Goal: Information Seeking & Learning: Learn about a topic

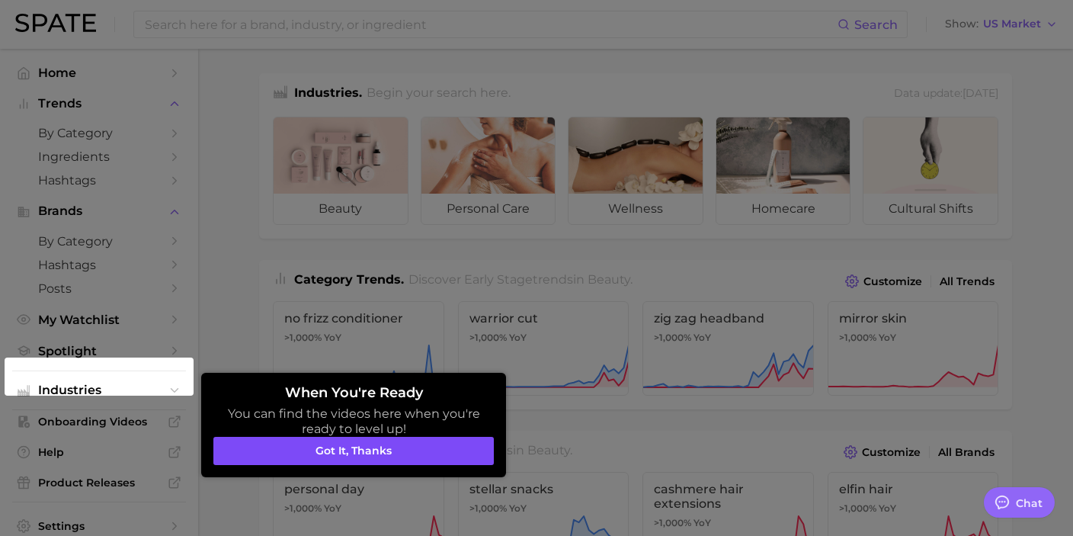
click at [426, 461] on button "Got it, thanks" at bounding box center [353, 451] width 280 height 29
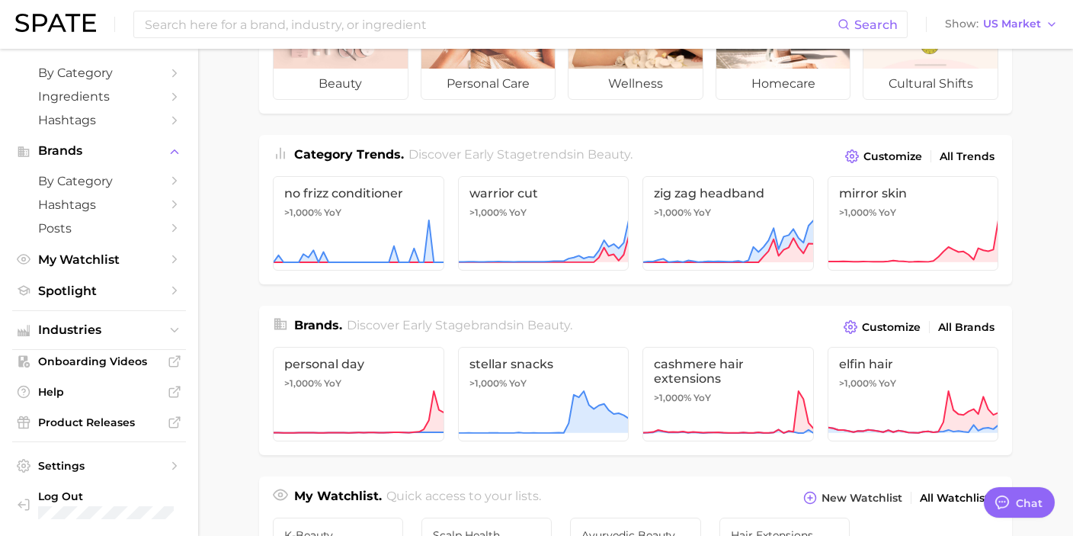
scroll to position [200, 0]
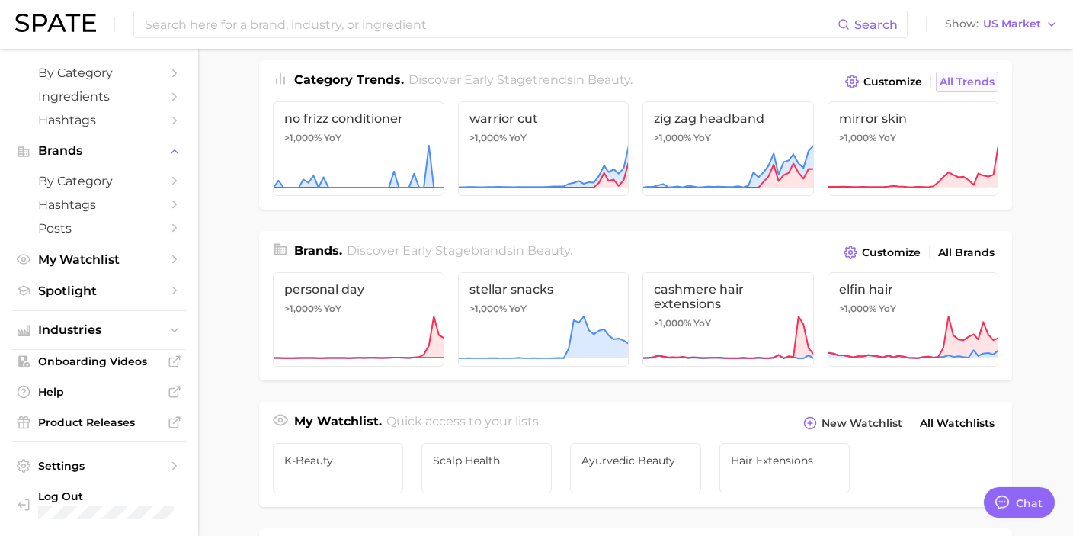
click at [954, 79] on span "All Trends" at bounding box center [966, 81] width 55 height 13
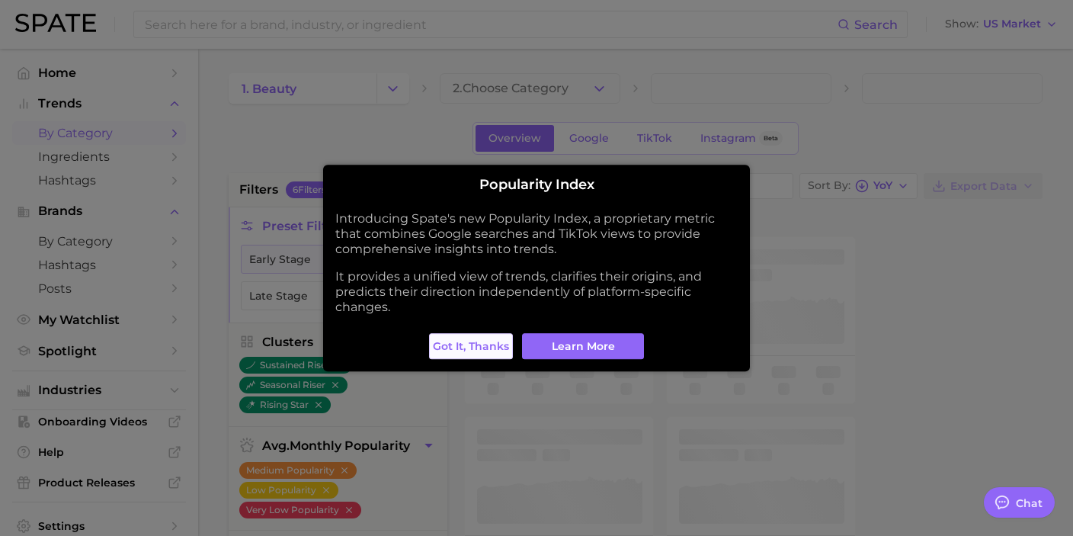
click at [441, 350] on span "Got it, thanks" at bounding box center [471, 346] width 76 height 13
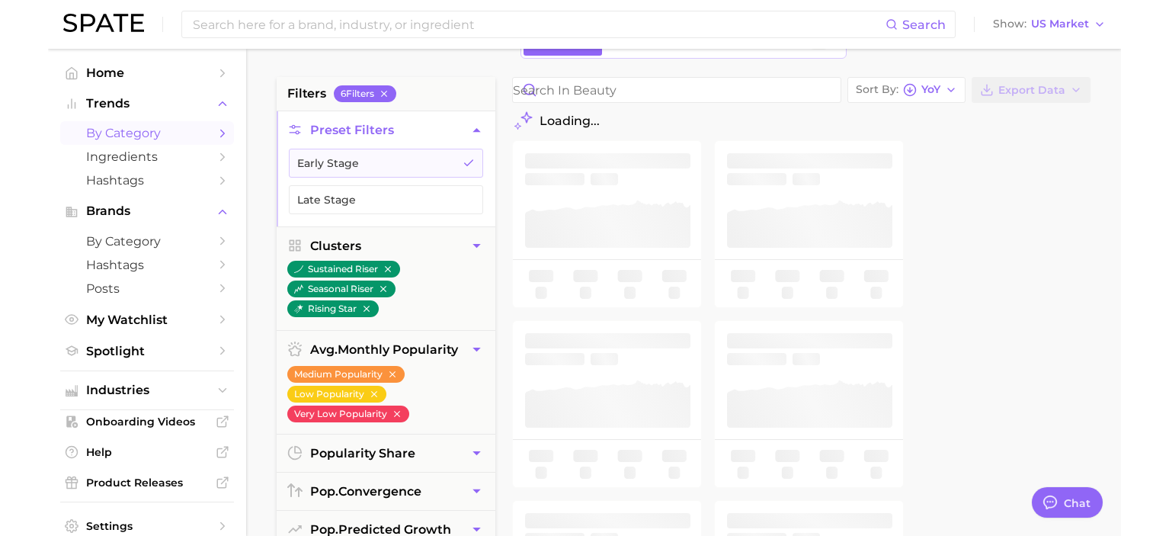
scroll to position [98, 0]
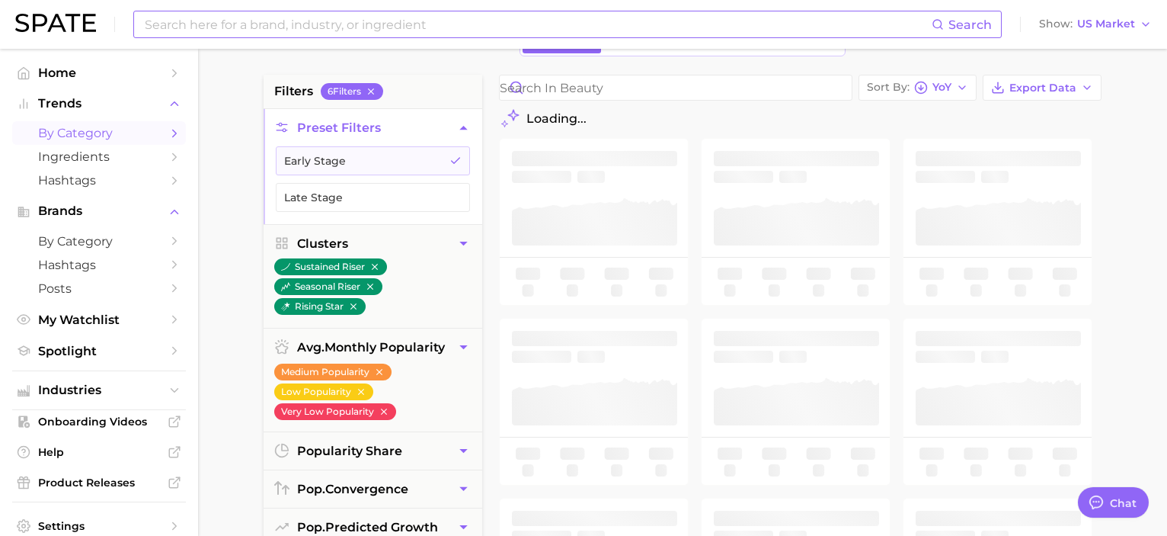
type textarea "x"
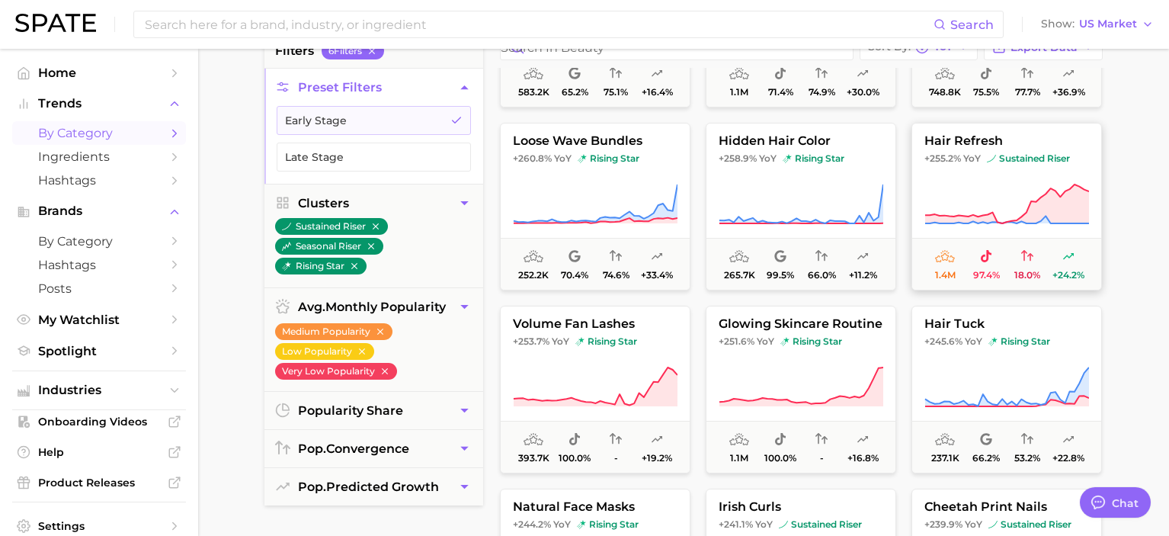
scroll to position [1777, 0]
click at [1023, 181] on button "hair refresh +255.2% YoY sustained riser 1.4m 97.4% 18.0% +24.2%" at bounding box center [1006, 207] width 190 height 168
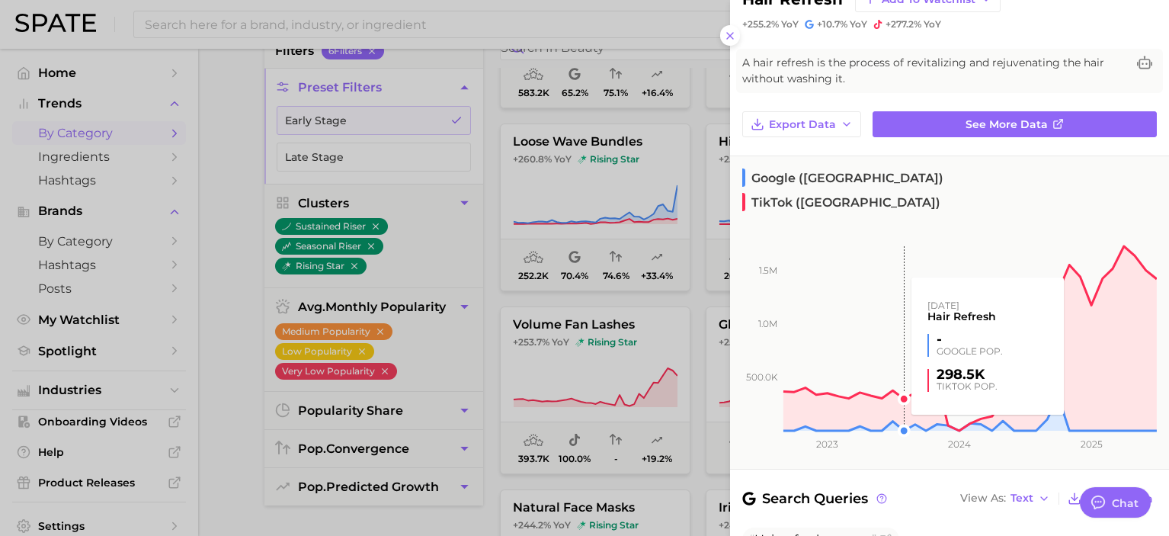
scroll to position [24, 0]
